Goal: Transaction & Acquisition: Purchase product/service

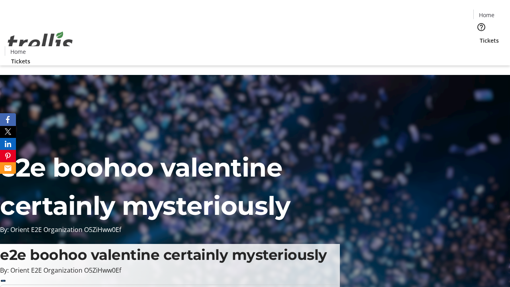
click at [480, 36] on span "Tickets" at bounding box center [489, 40] width 19 height 8
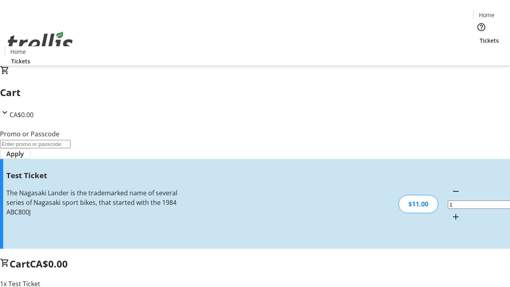
type input "UNLOCK"
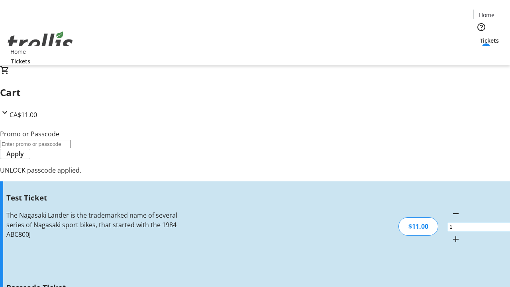
type input "5"
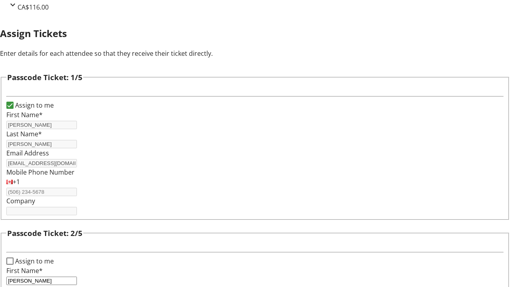
type input "[PERSON_NAME]"
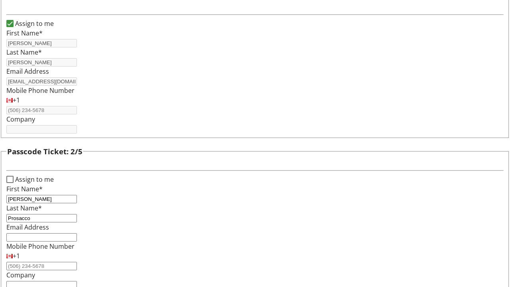
type input "Prosacco"
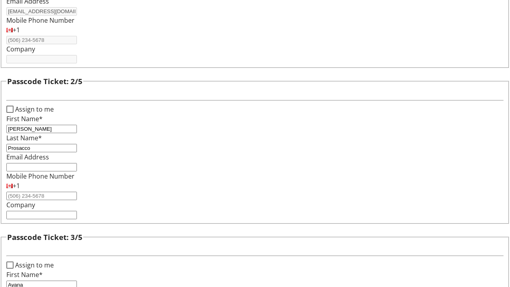
type input "Ayana"
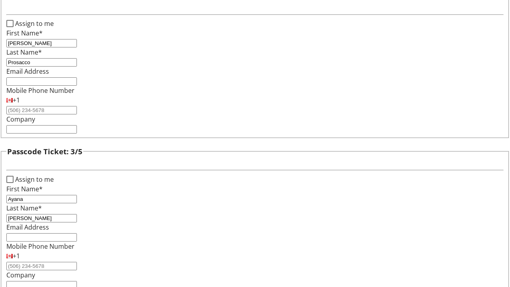
type input "[PERSON_NAME]"
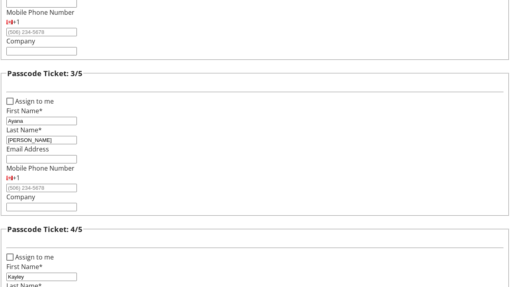
type input "Kayley"
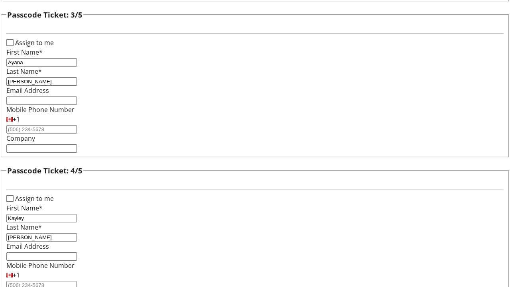
type input "[PERSON_NAME]"
checkbox input "true"
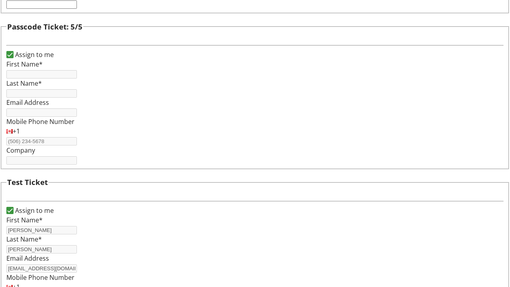
type input "[PERSON_NAME]"
type input "[EMAIL_ADDRESS][DOMAIN_NAME]"
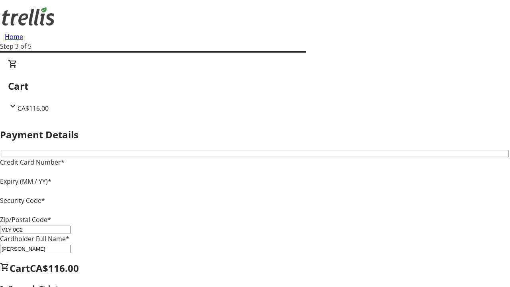
type input "V1Y 0C2"
